Goal: Register for event/course

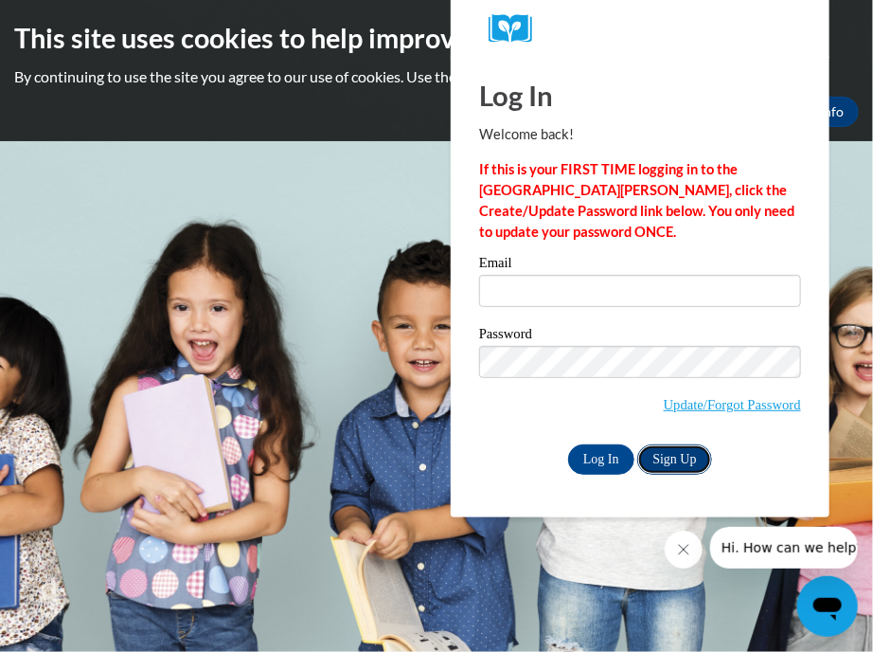
click at [673, 458] on link "Sign Up" at bounding box center [675, 459] width 74 height 30
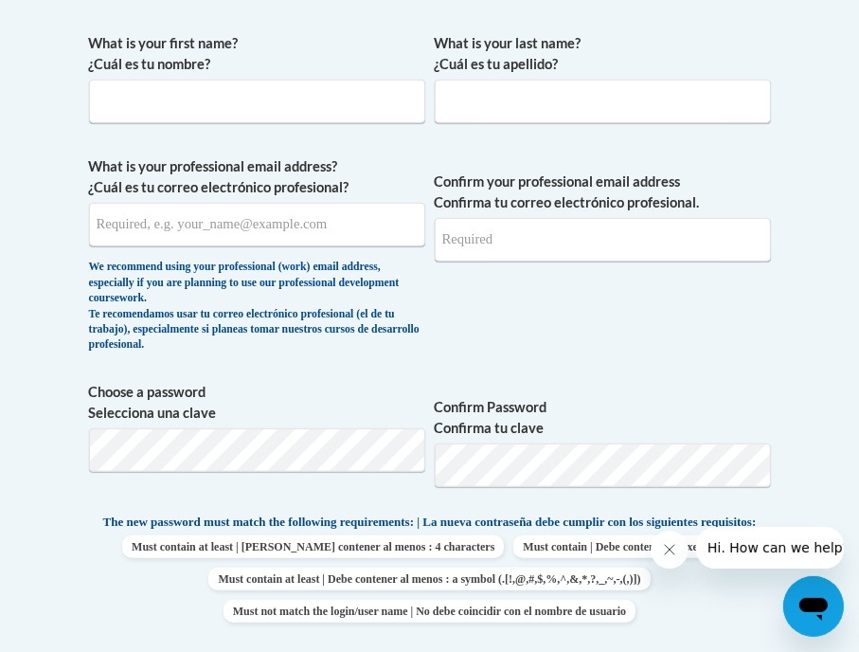
scroll to position [284, 0]
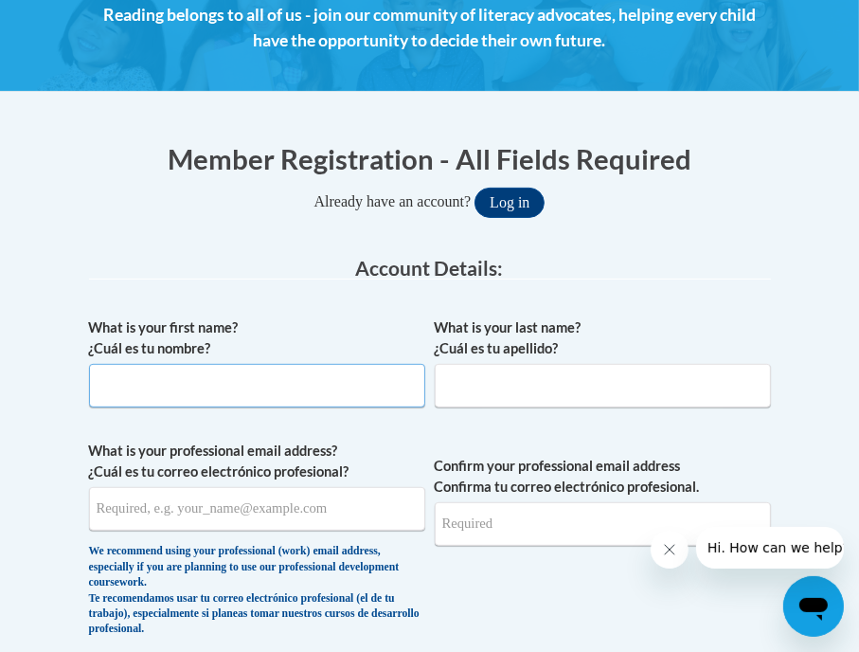
click at [224, 380] on input "What is your first name? ¿Cuál es tu nombre?" at bounding box center [257, 386] width 336 height 44
type input "ENIYAH"
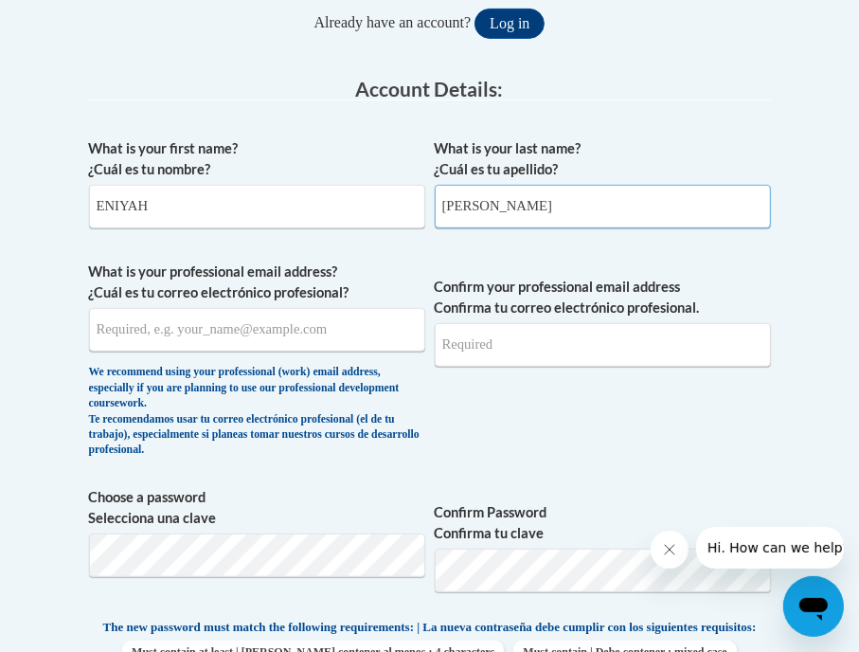
scroll to position [474, 0]
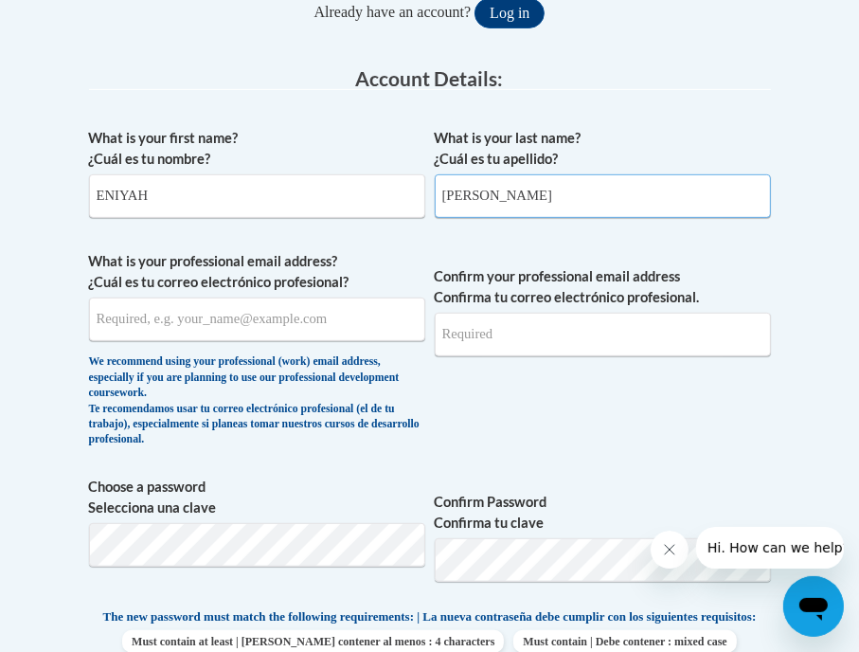
type input "BOYD"
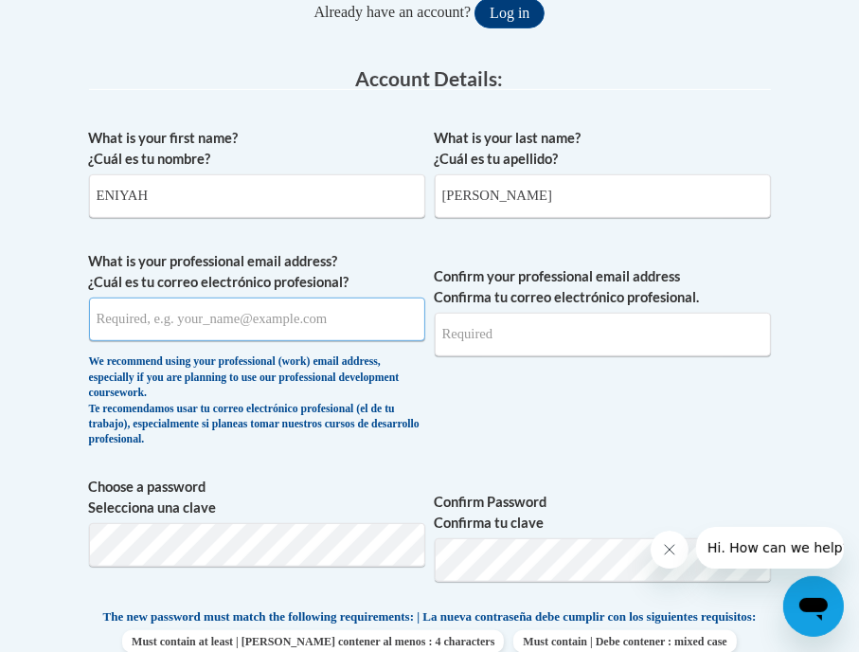
click at [189, 326] on input "What is your professional email address? ¿Cuál es tu correo electrónico profesi…" at bounding box center [257, 319] width 336 height 44
type input "ENIYAHB@YMCAATLANTA.ORG"
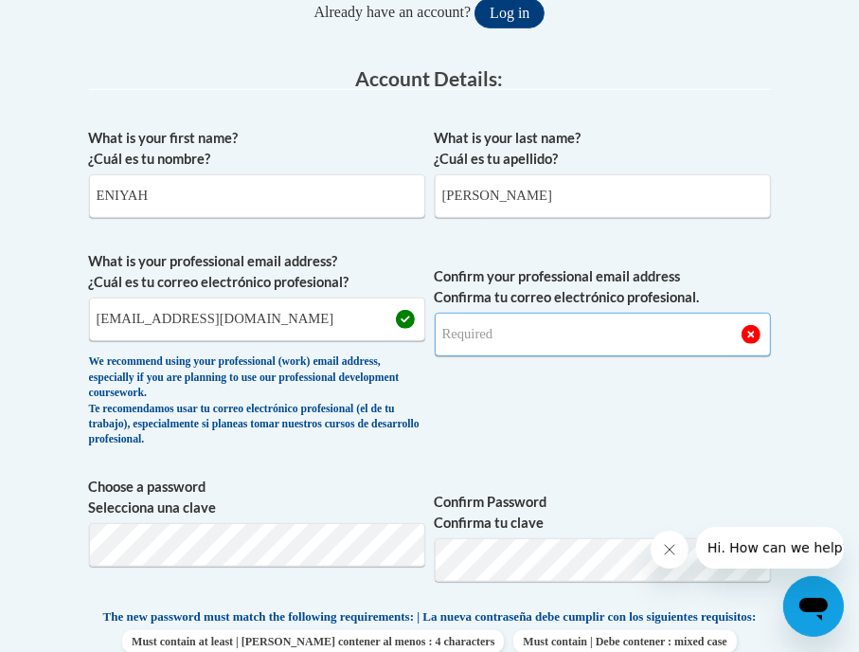
click at [545, 328] on input "Confirm your professional email address Confirma tu correo electrónico profesio…" at bounding box center [603, 335] width 336 height 44
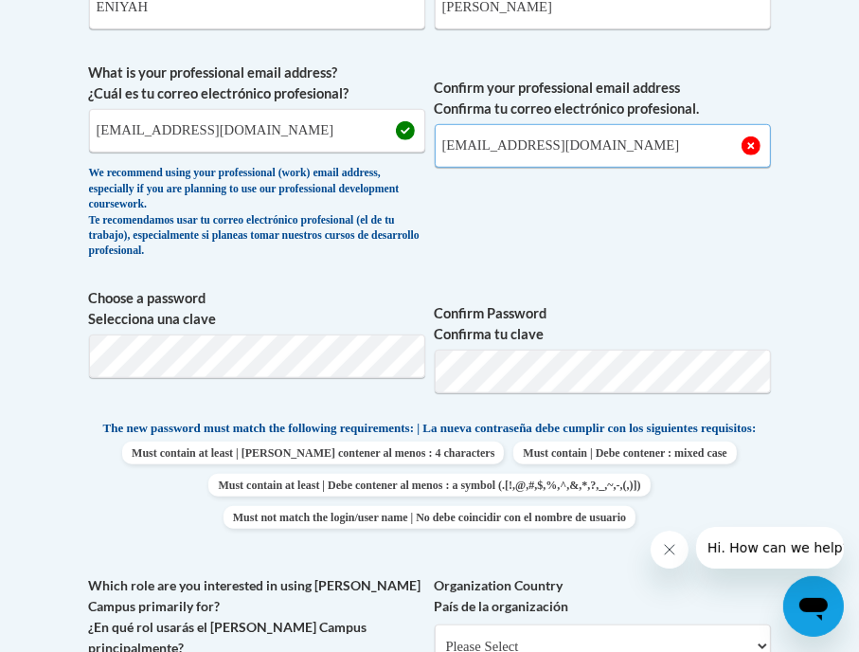
scroll to position [663, 0]
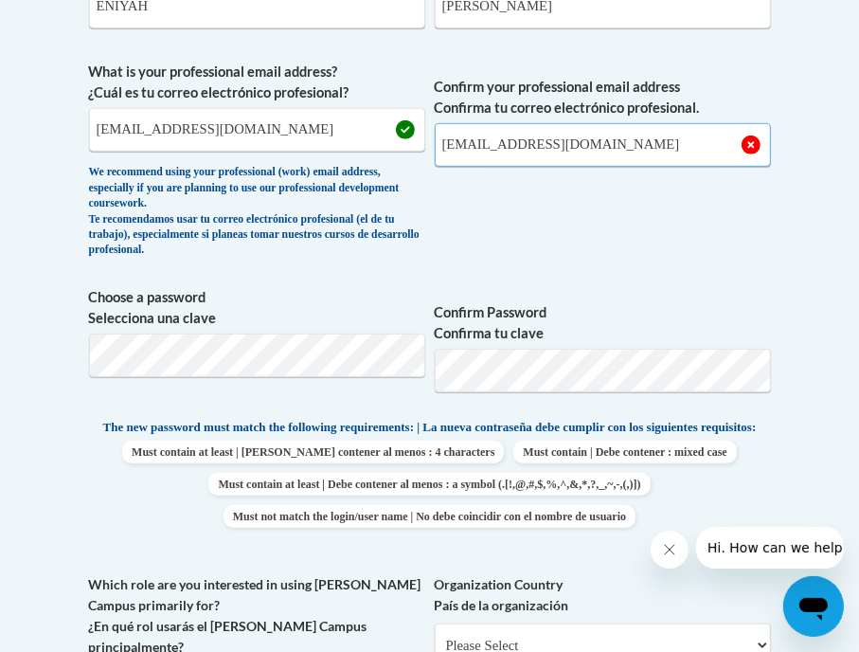
type input "ENIYAHB@YMCAATLANTA.ORG"
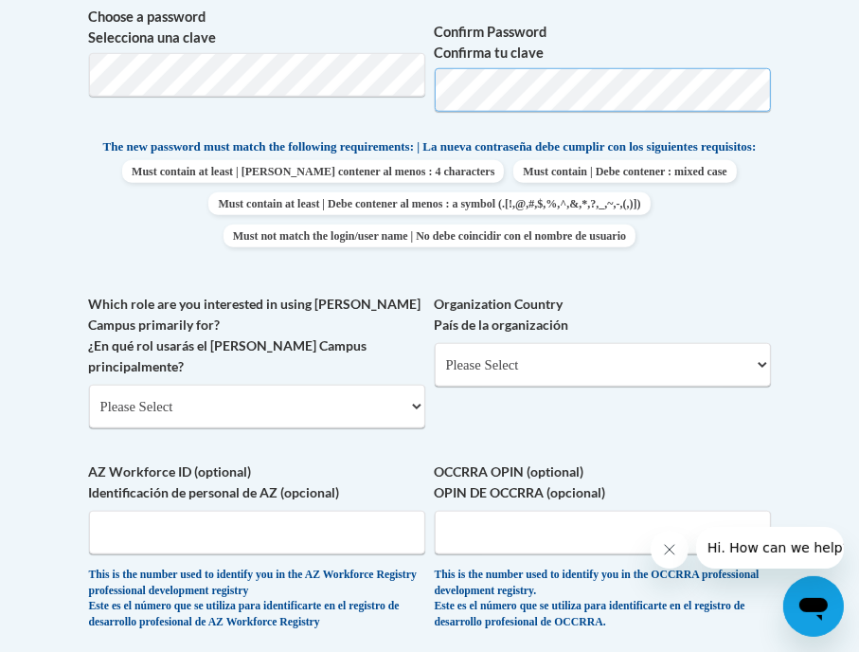
scroll to position [947, 0]
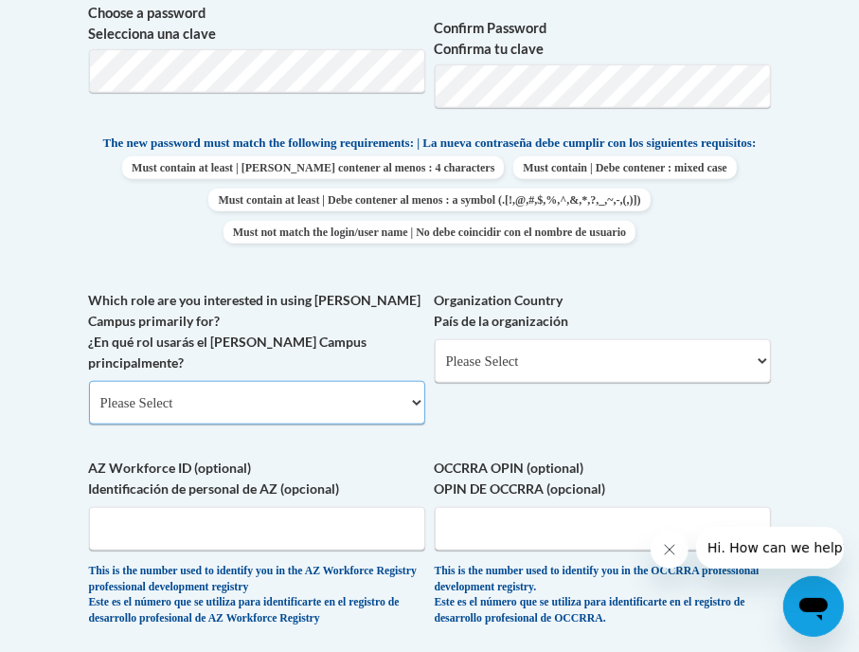
click at [190, 404] on select "Please Select College/University | Colegio/Universidad Community/Nonprofit Part…" at bounding box center [257, 403] width 336 height 44
select select "fbf2d438-af2f-41f8-98f1-81c410e29de3"
click at [89, 381] on select "Please Select College/University | Colegio/Universidad Community/Nonprofit Part…" at bounding box center [257, 403] width 336 height 44
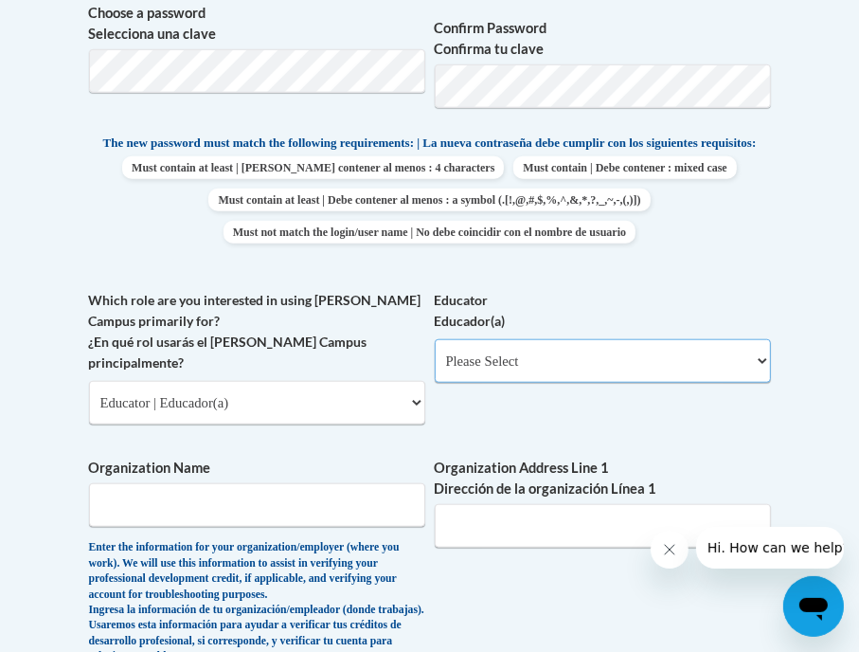
click at [491, 373] on select "Please Select Early Learning/Daycare Teacher/Family Home Care Provider | Maestr…" at bounding box center [603, 361] width 336 height 44
select select "5e2af403-4f2c-4e49-a02f-103e55d7b75b"
click at [435, 353] on select "Please Select Early Learning/Daycare Teacher/Family Home Care Provider | Maestr…" at bounding box center [603, 361] width 336 height 44
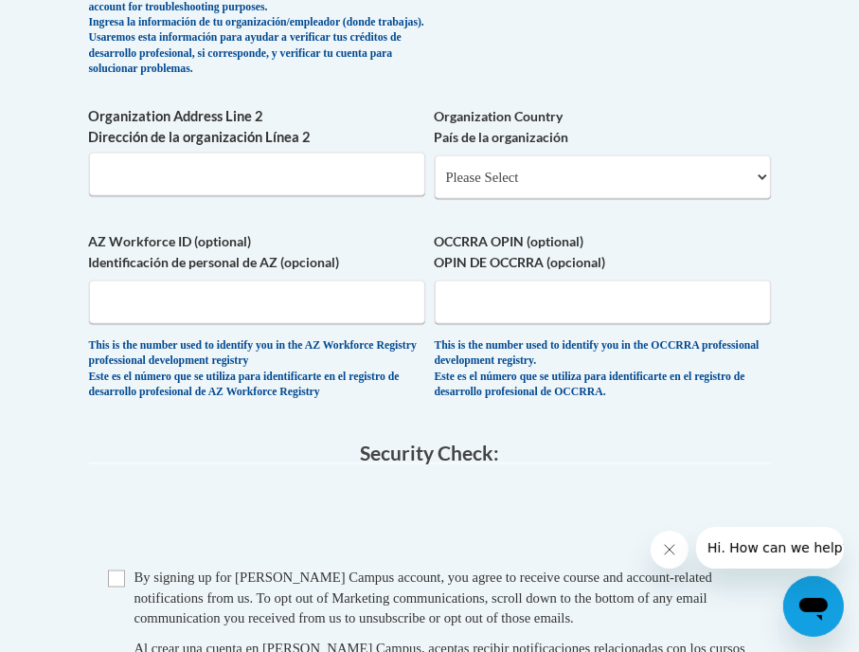
scroll to position [1705, 0]
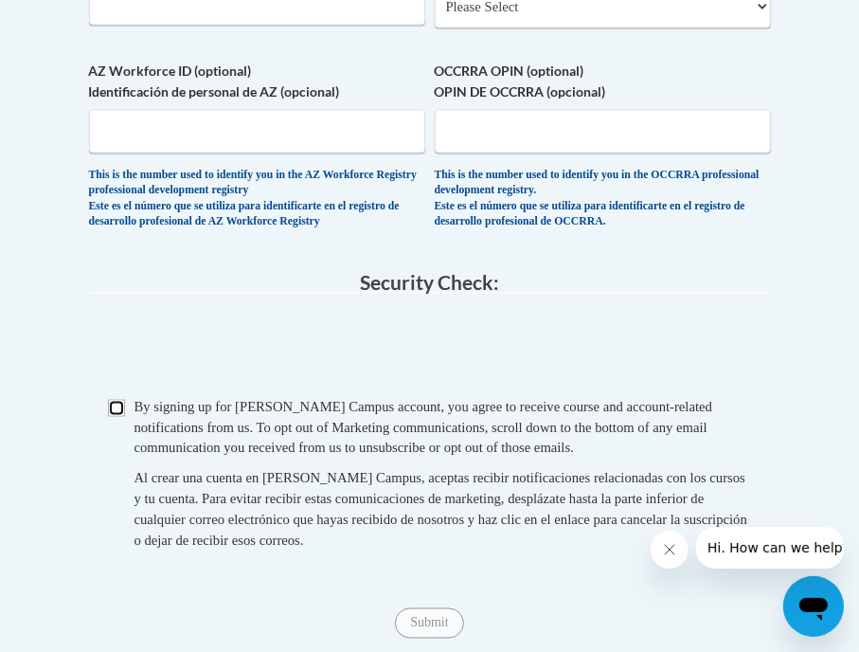
click at [112, 417] on input "Checkbox" at bounding box center [116, 408] width 17 height 17
checkbox input "true"
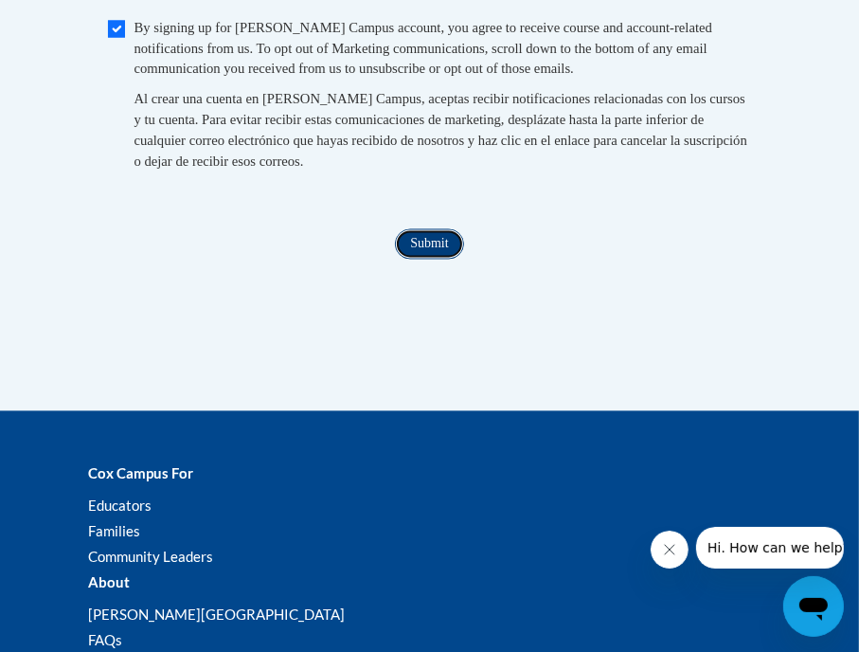
click at [413, 260] on input "Submit" at bounding box center [429, 244] width 68 height 30
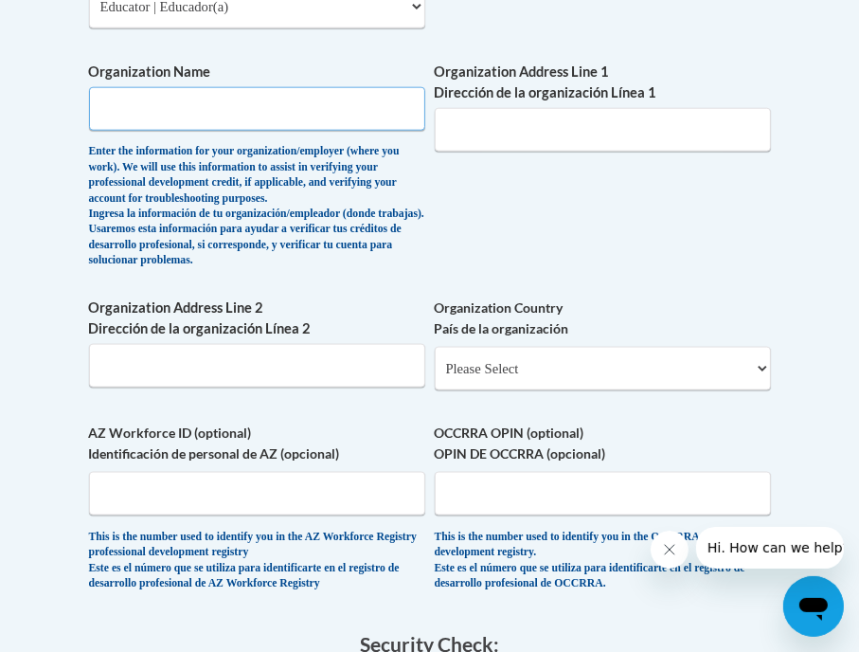
scroll to position [1140, 0]
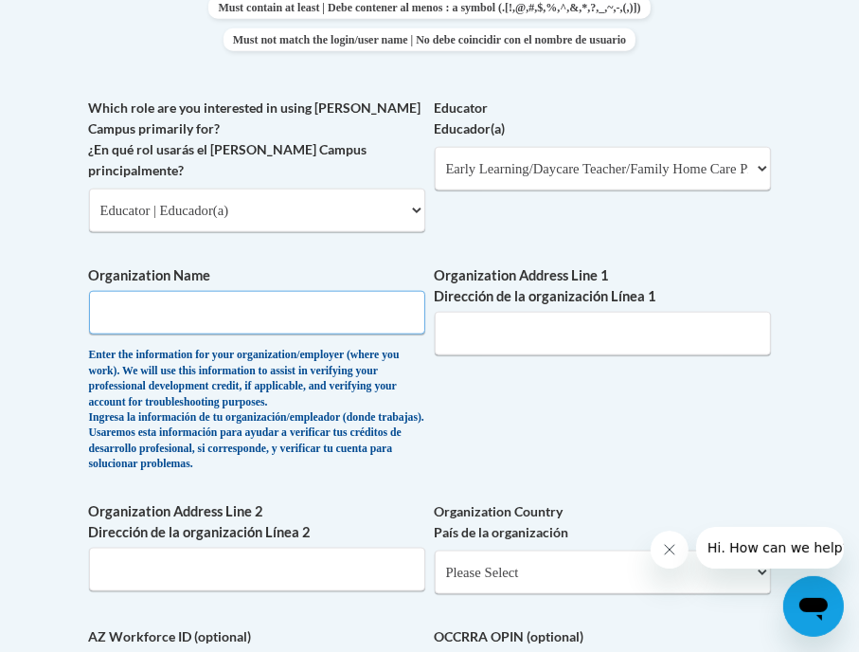
click at [174, 316] on input "Organization Name" at bounding box center [257, 313] width 336 height 44
type input "y"
type input "YMCA METRO ATLANTA"
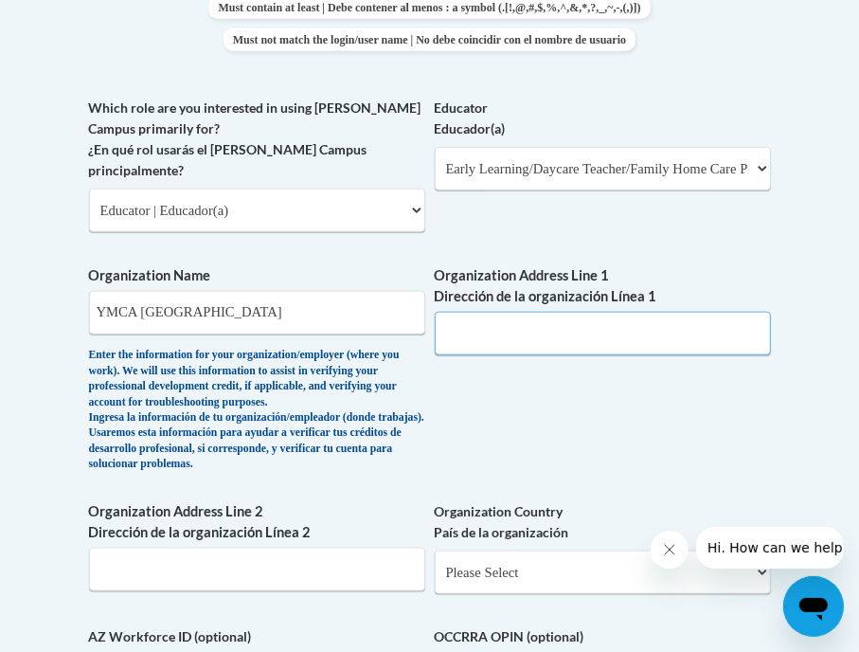
click at [526, 329] on input "Organization Address Line 1 Dirección de la organización Línea 1" at bounding box center [603, 334] width 336 height 44
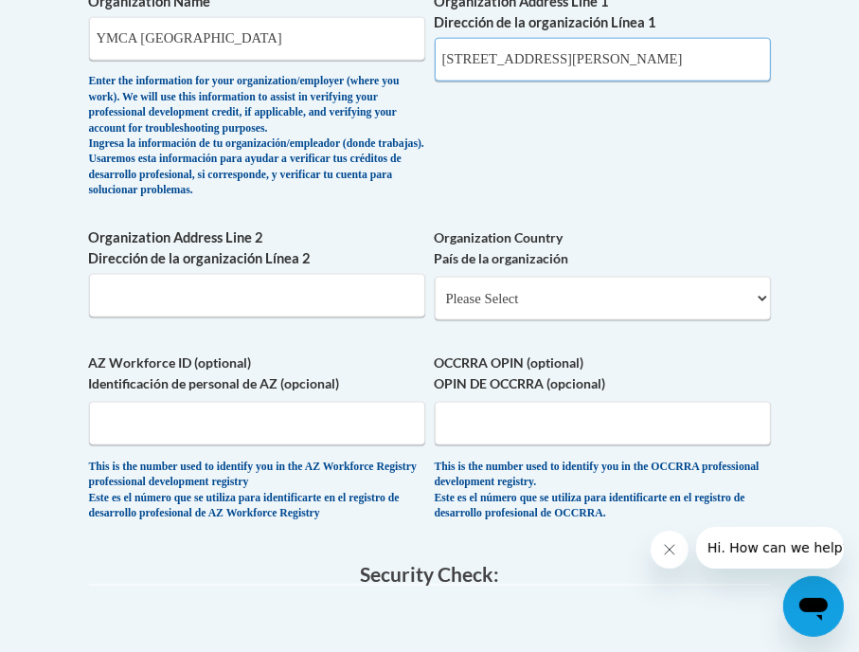
scroll to position [1519, 0]
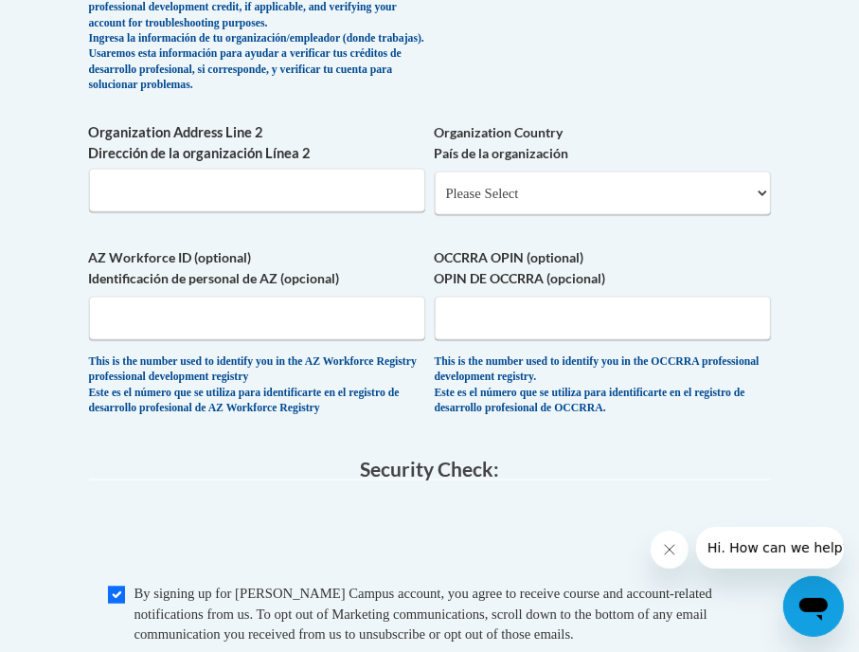
type input "921 FLORENCE STREET"
click at [477, 215] on select "Please Select United States | Estados Unidos Outside of the United States | Fue…" at bounding box center [603, 193] width 336 height 44
select select "ad49bcad-a171-4b2e-b99c-48b446064914"
click at [435, 196] on select "Please Select United States | Estados Unidos Outside of the United States | Fue…" at bounding box center [603, 193] width 336 height 44
select select
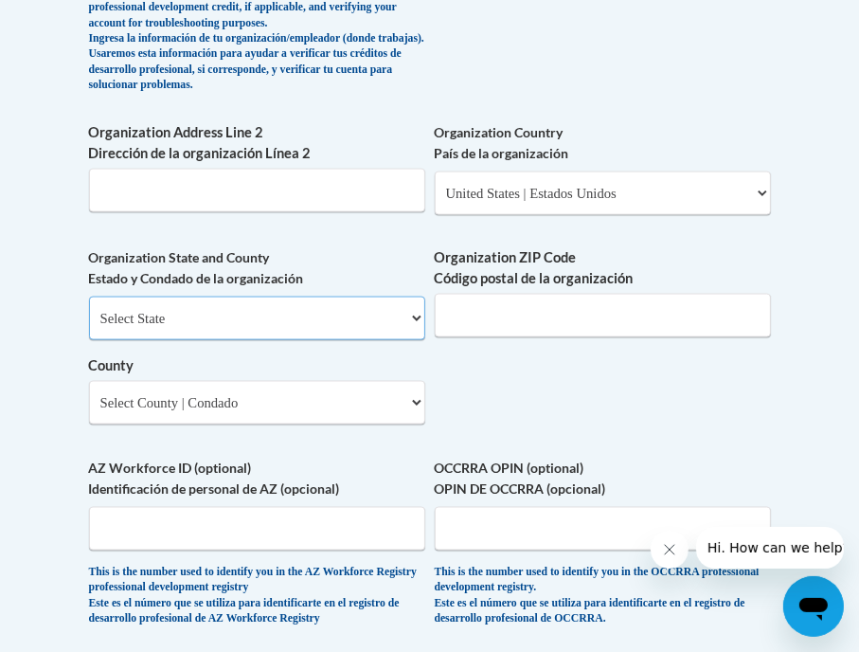
click at [235, 340] on select "Select State Alabama Alaska Arizona Arkansas California Colorado Connecticut De…" at bounding box center [257, 319] width 336 height 44
select select "Georgia"
click at [89, 321] on select "Select State Alabama Alaska Arizona Arkansas California Colorado Connecticut De…" at bounding box center [257, 319] width 336 height 44
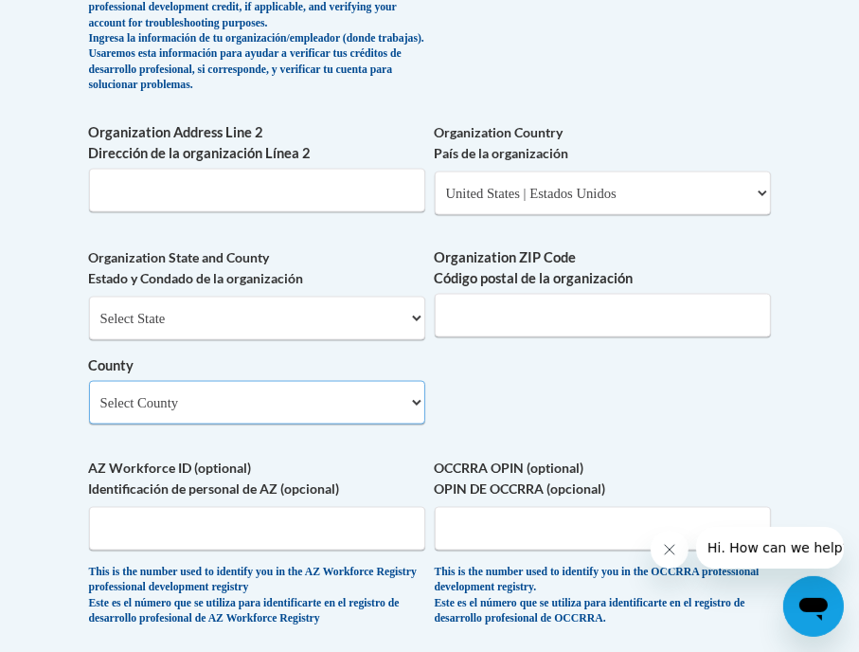
click at [171, 424] on select "Select County Appling Atkinson Bacon Baker Baldwin Banks Barrow Bartow Ben Hill…" at bounding box center [257, 403] width 336 height 44
select select "Richmond"
click at [89, 405] on select "Select County Appling Atkinson Bacon Baker Baldwin Banks Barrow Bartow Ben Hill…" at bounding box center [257, 403] width 336 height 44
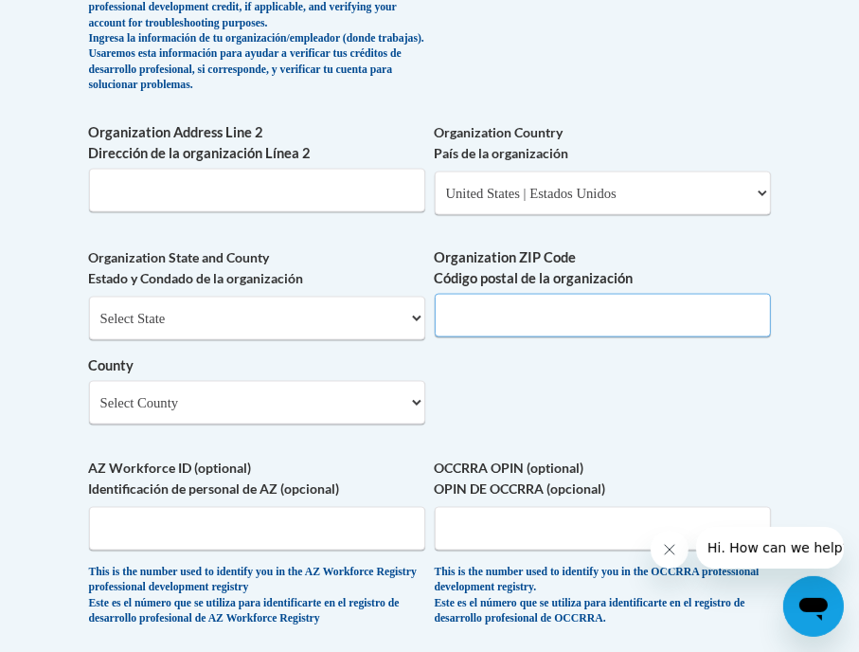
click at [496, 336] on input "Organization ZIP Code Código postal de la organización" at bounding box center [603, 316] width 336 height 44
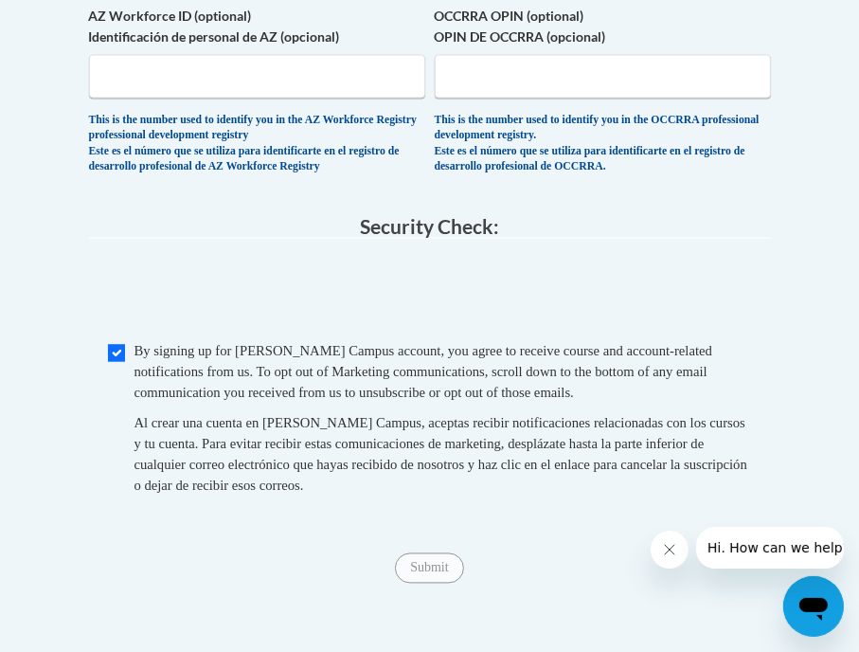
scroll to position [1687, 0]
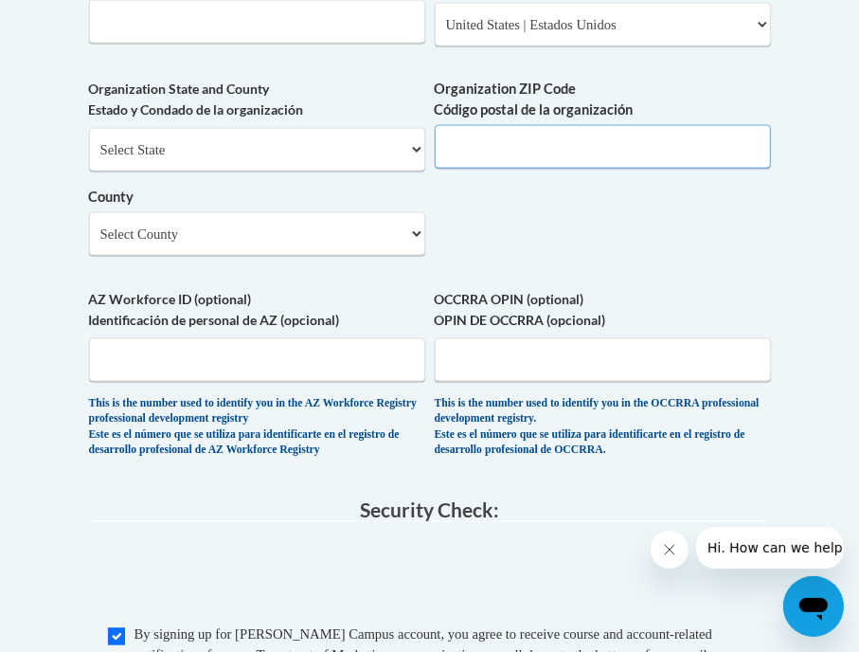
click at [493, 159] on input "Organization ZIP Code Código postal de la organización" at bounding box center [603, 147] width 336 height 44
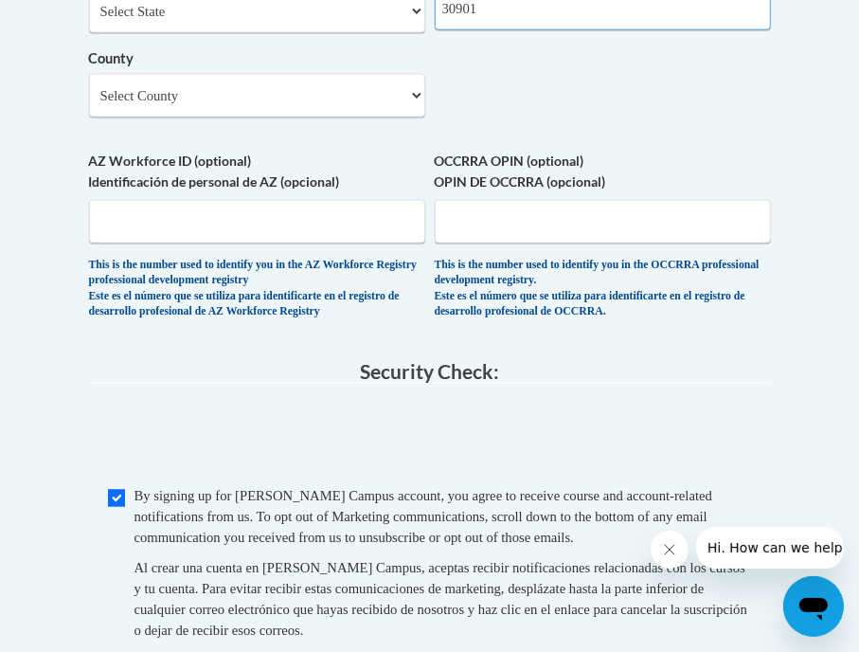
scroll to position [1877, 0]
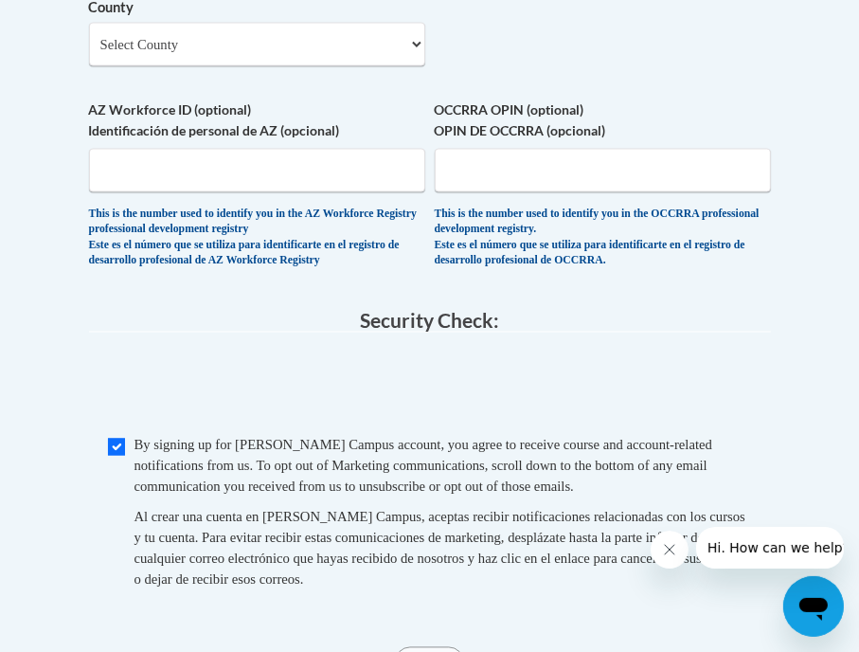
type input "30901"
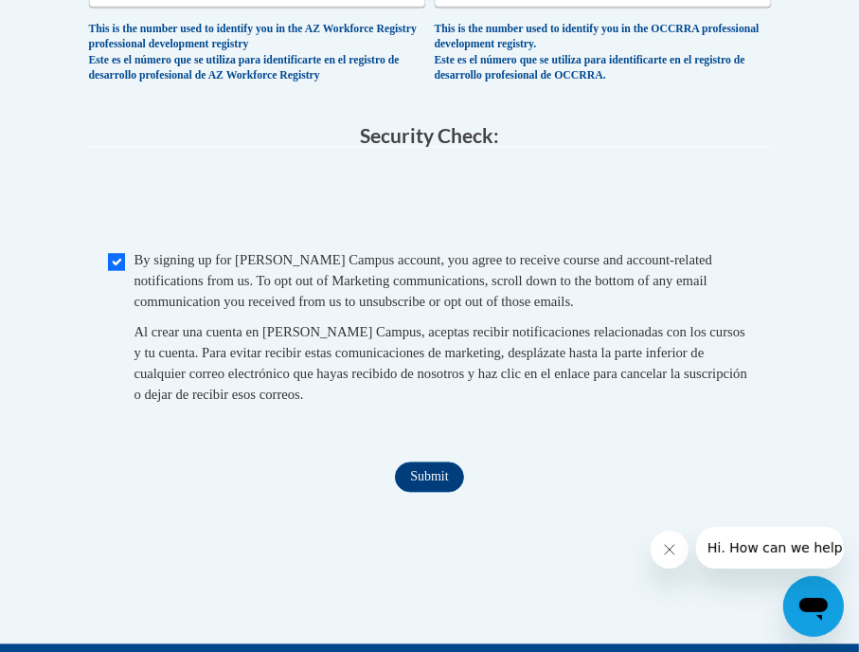
scroll to position [2256, 0]
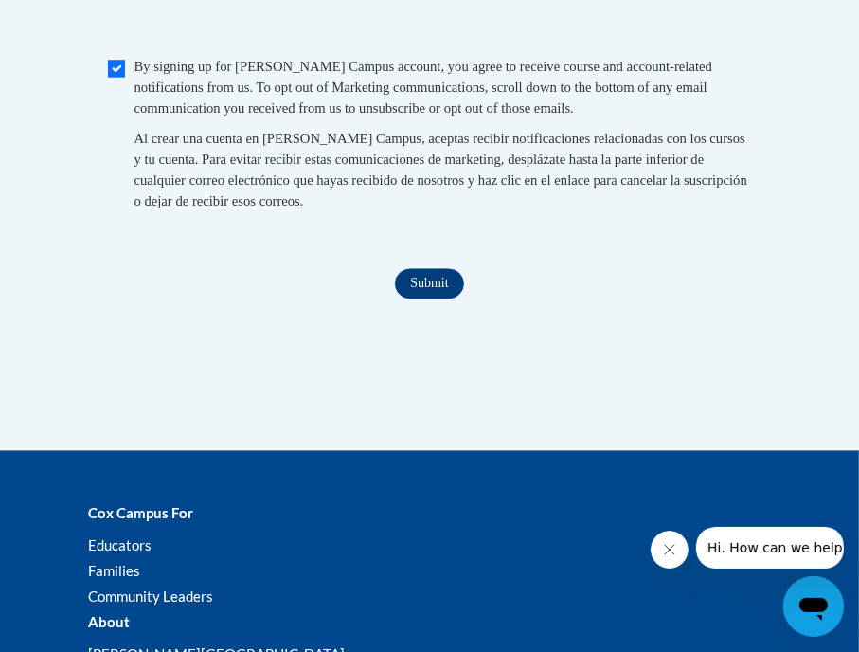
drag, startPoint x: 466, startPoint y: 299, endPoint x: 444, endPoint y: 313, distance: 25.5
click at [466, 298] on div "Submit Submit" at bounding box center [430, 283] width 682 height 30
click at [421, 298] on input "Submit" at bounding box center [429, 283] width 68 height 30
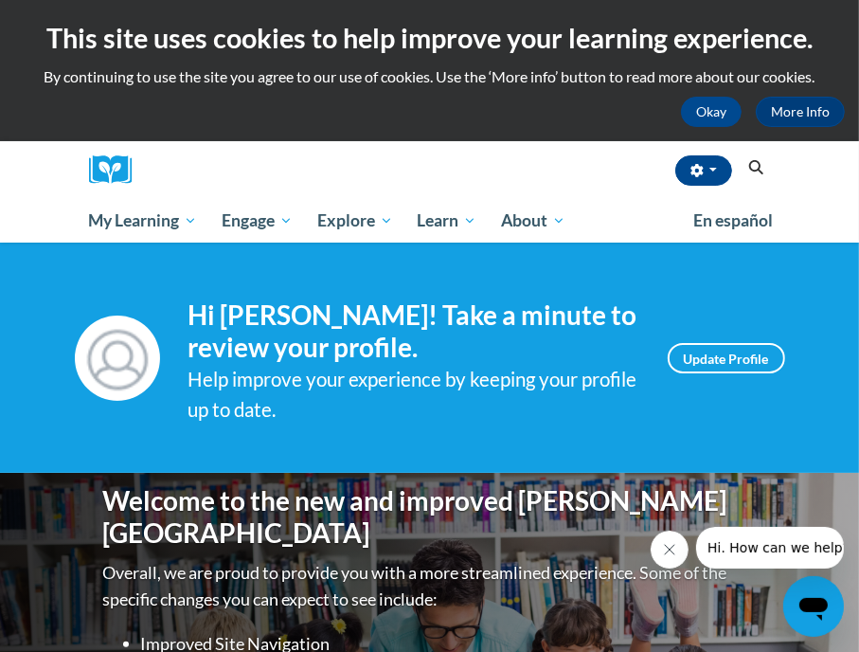
click at [757, 168] on icon "Search" at bounding box center [755, 167] width 17 height 14
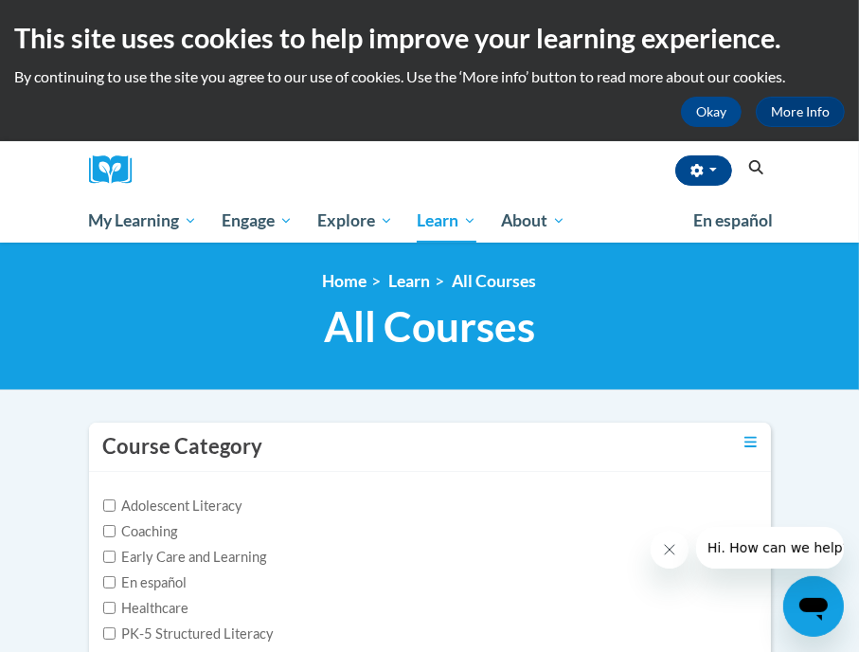
click at [754, 160] on icon "Search" at bounding box center [756, 167] width 14 height 14
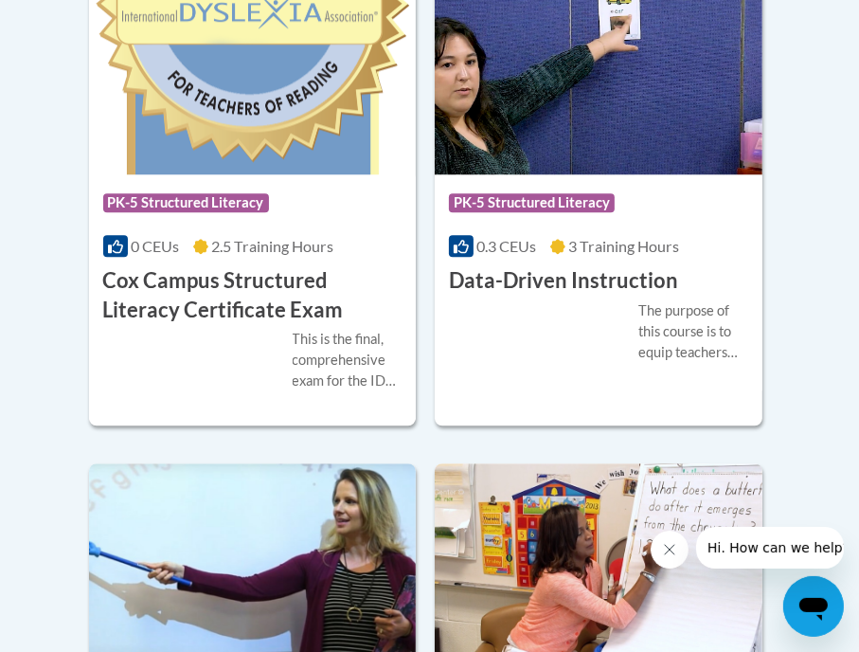
scroll to position [2937, 0]
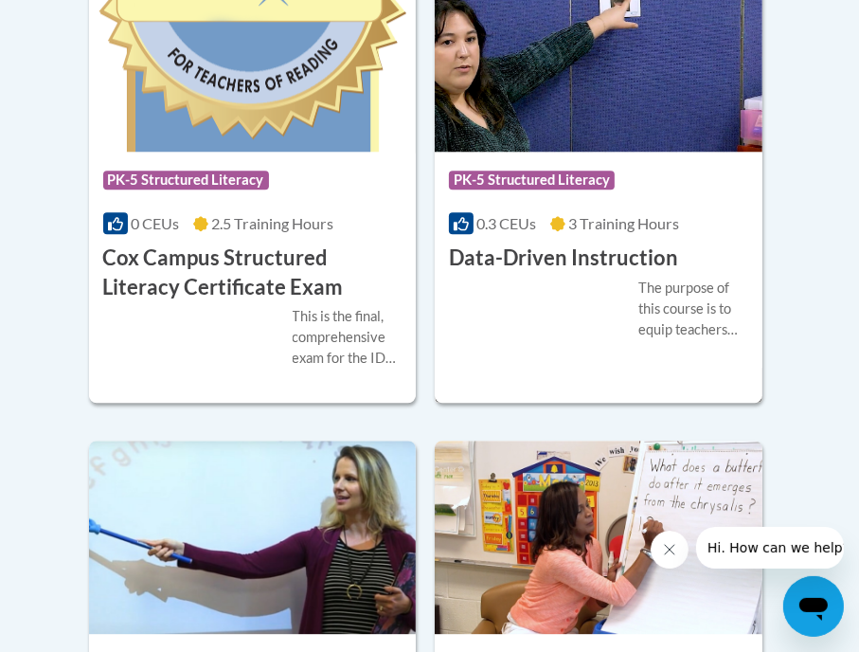
click at [549, 296] on div "The purpose of this course is to equip teachers with knowledge about data-drive…" at bounding box center [598, 309] width 299 height 63
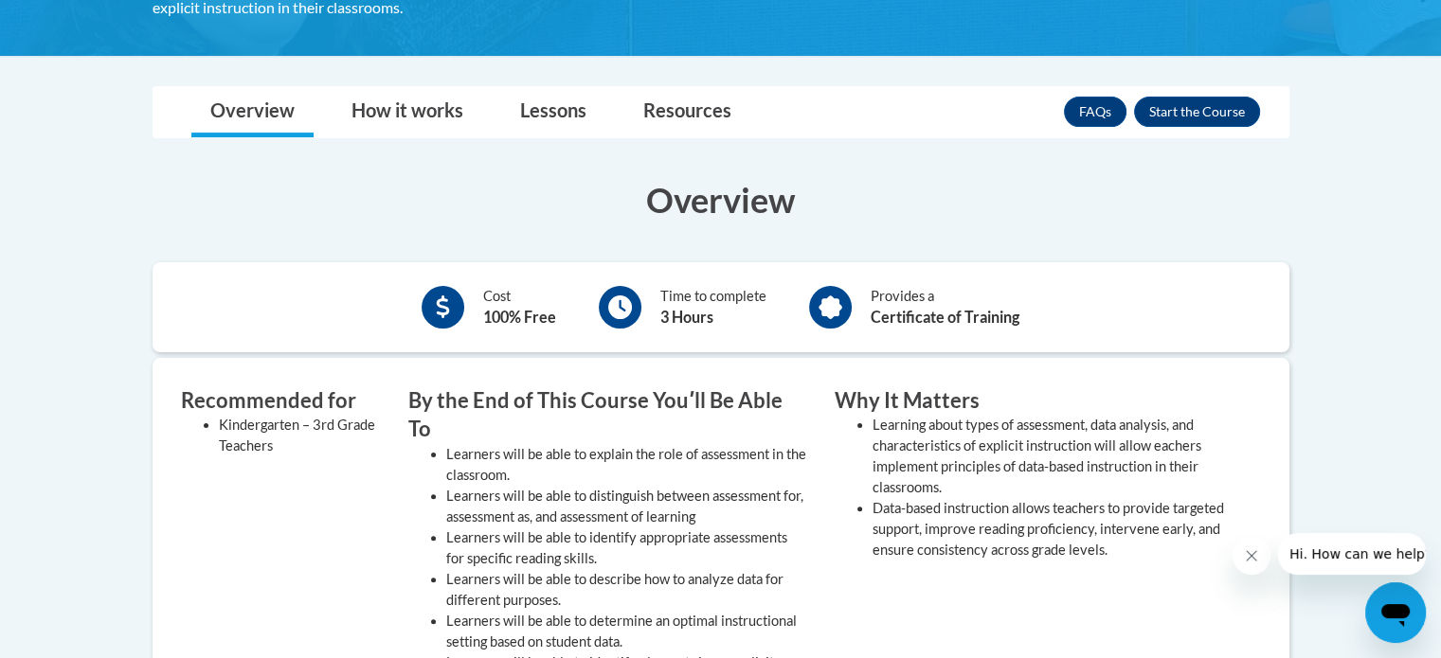
scroll to position [474, 0]
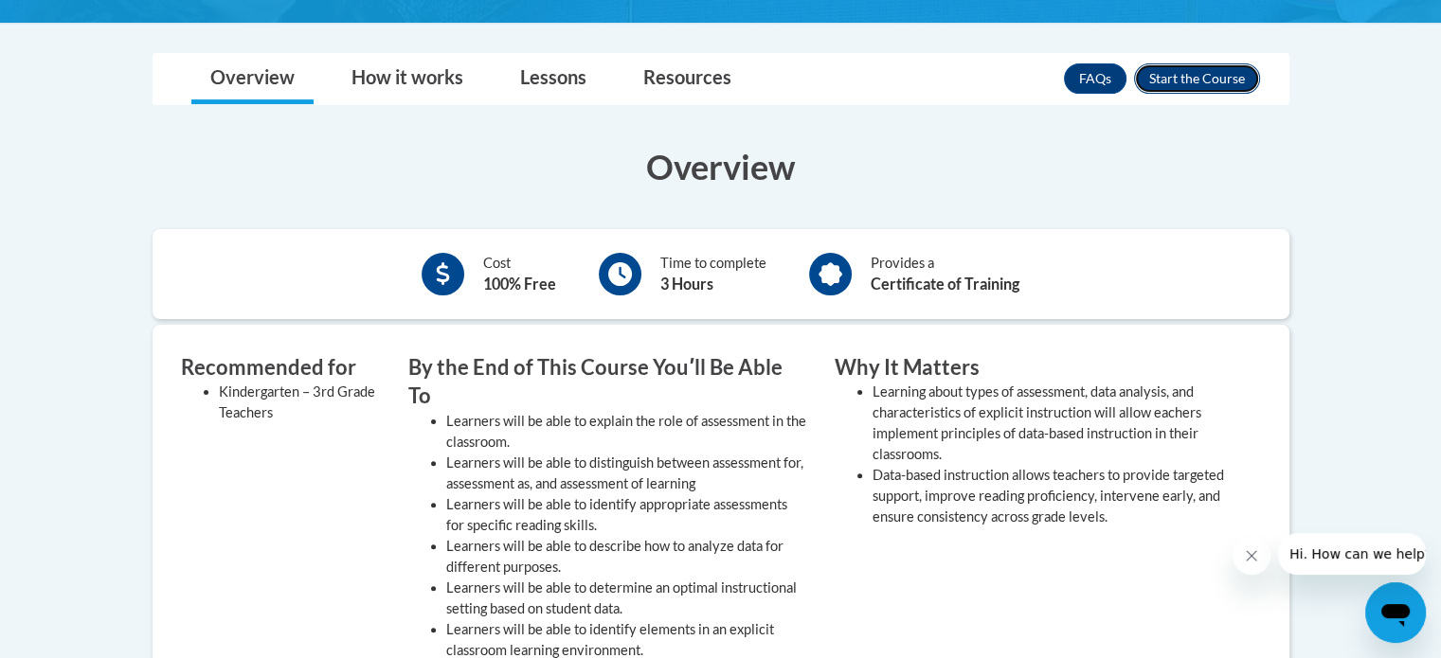
click at [858, 73] on button "Enroll" at bounding box center [1197, 78] width 126 height 30
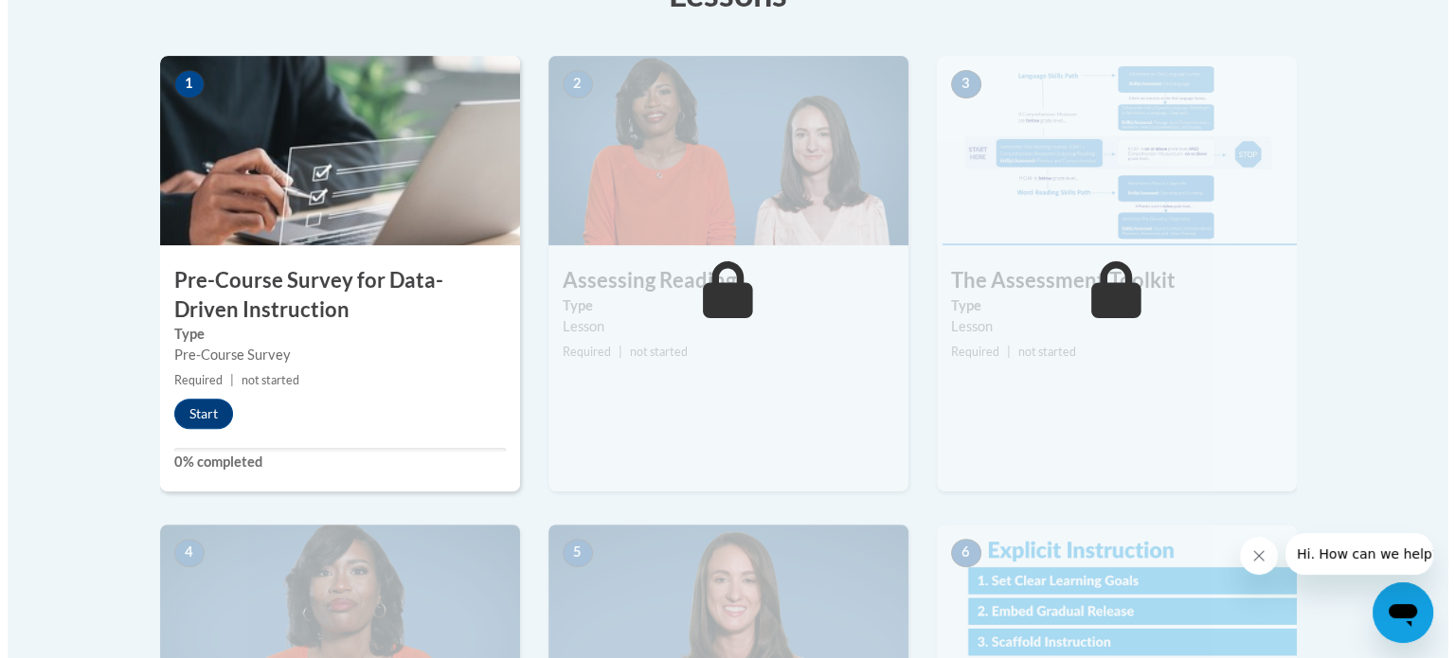
scroll to position [568, 0]
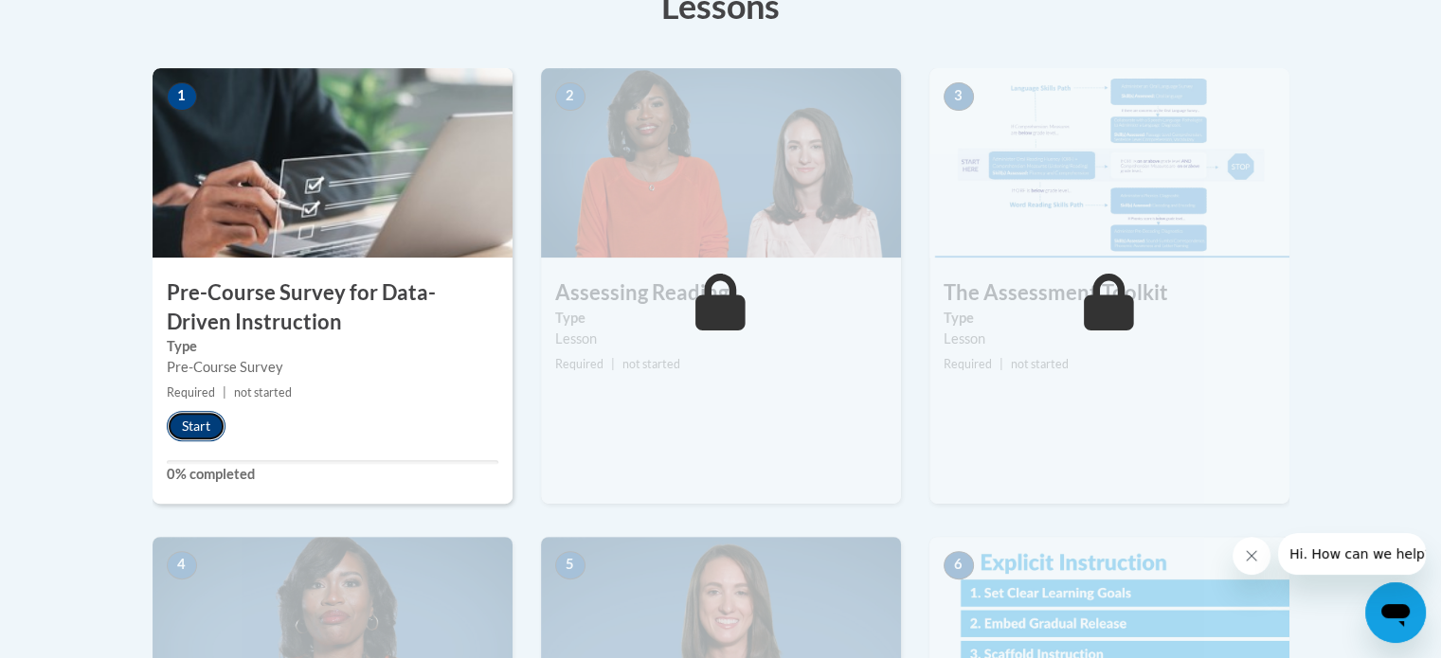
click at [205, 427] on button "Start" at bounding box center [196, 426] width 59 height 30
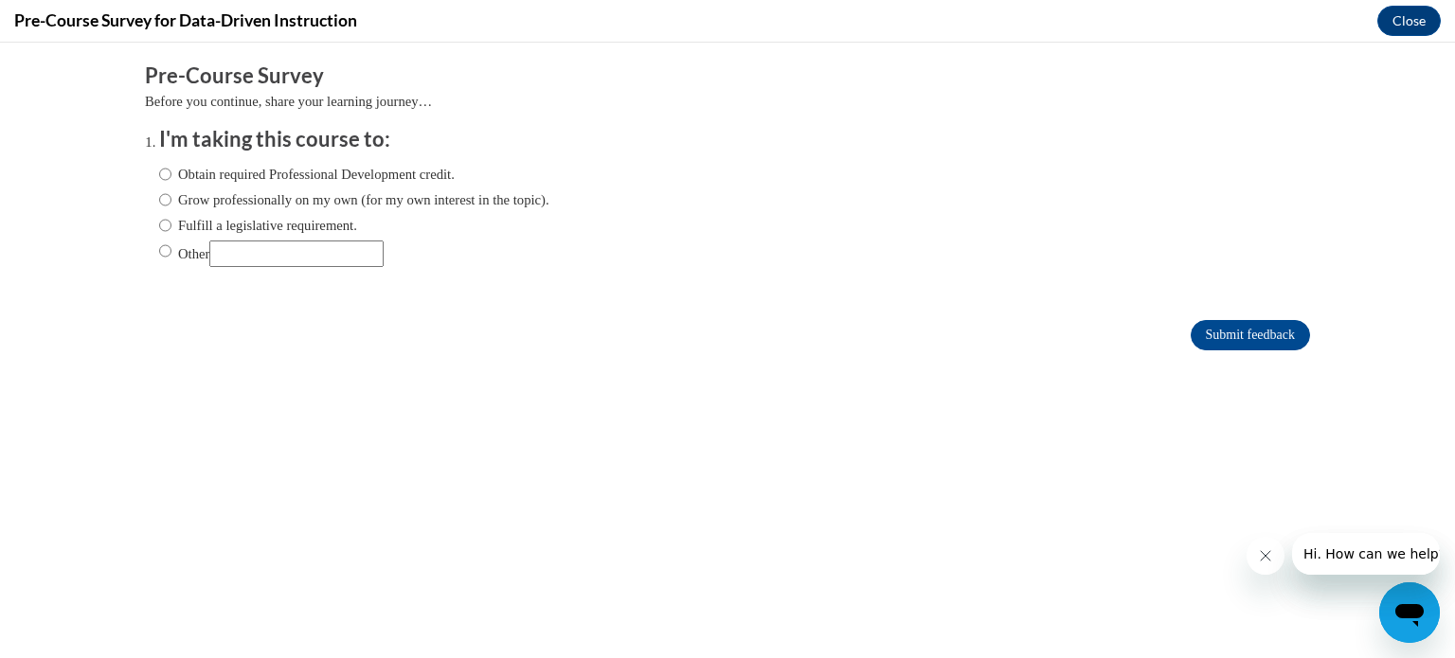
scroll to position [0, 0]
click at [230, 177] on label "Obtain required Professional Development credit." at bounding box center [307, 174] width 296 height 21
click at [171, 177] on input "Obtain required Professional Development credit." at bounding box center [165, 174] width 12 height 21
radio input "true"
click at [1273, 326] on input "Submit feedback" at bounding box center [1250, 335] width 119 height 30
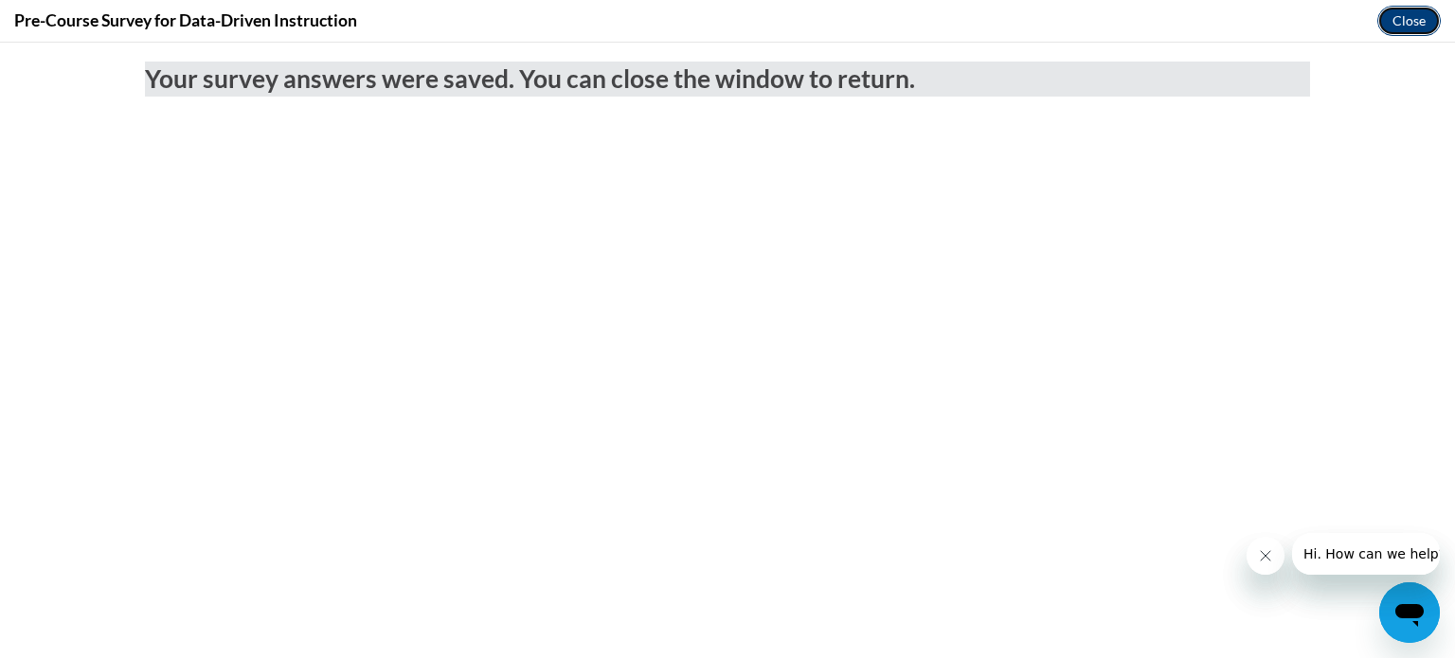
click at [1416, 25] on button "Close" at bounding box center [1408, 21] width 63 height 30
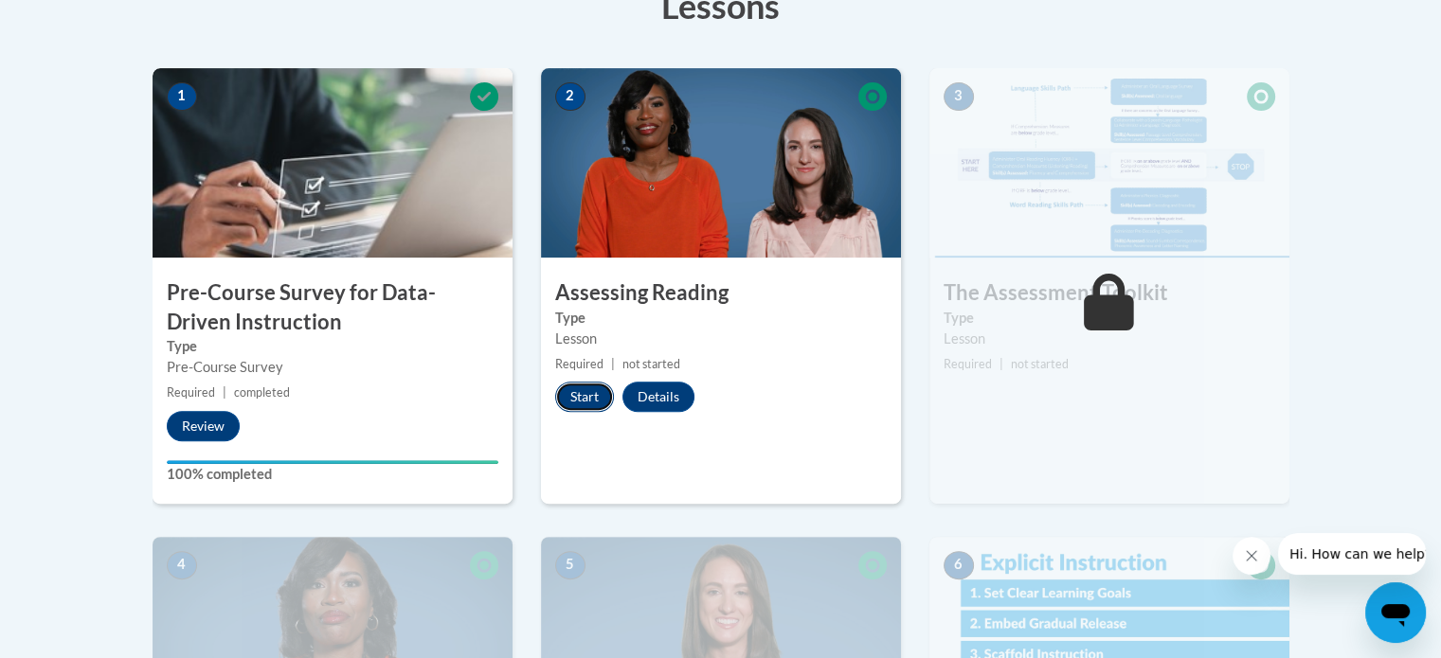
click at [601, 389] on button "Start" at bounding box center [584, 397] width 59 height 30
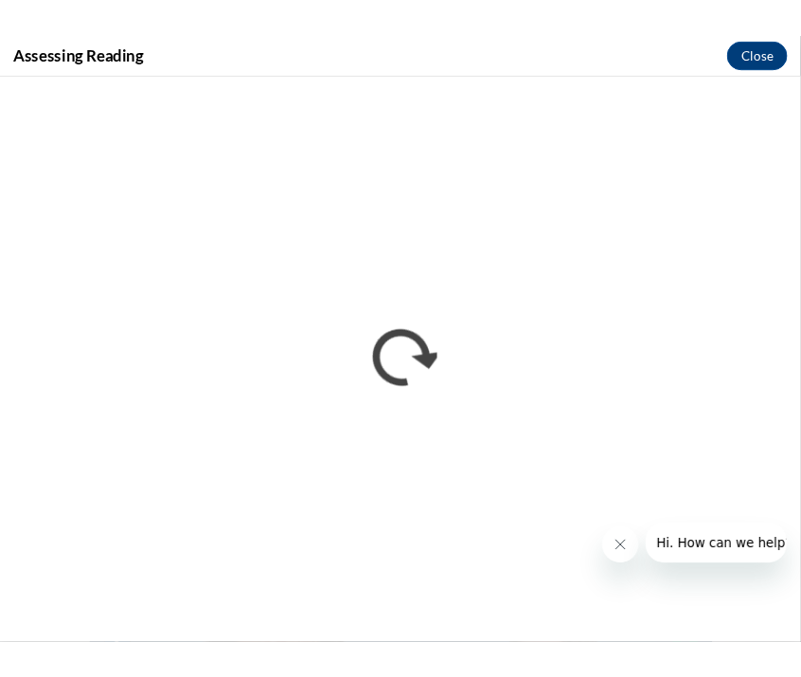
scroll to position [588, 0]
